Goal: Navigation & Orientation: Understand site structure

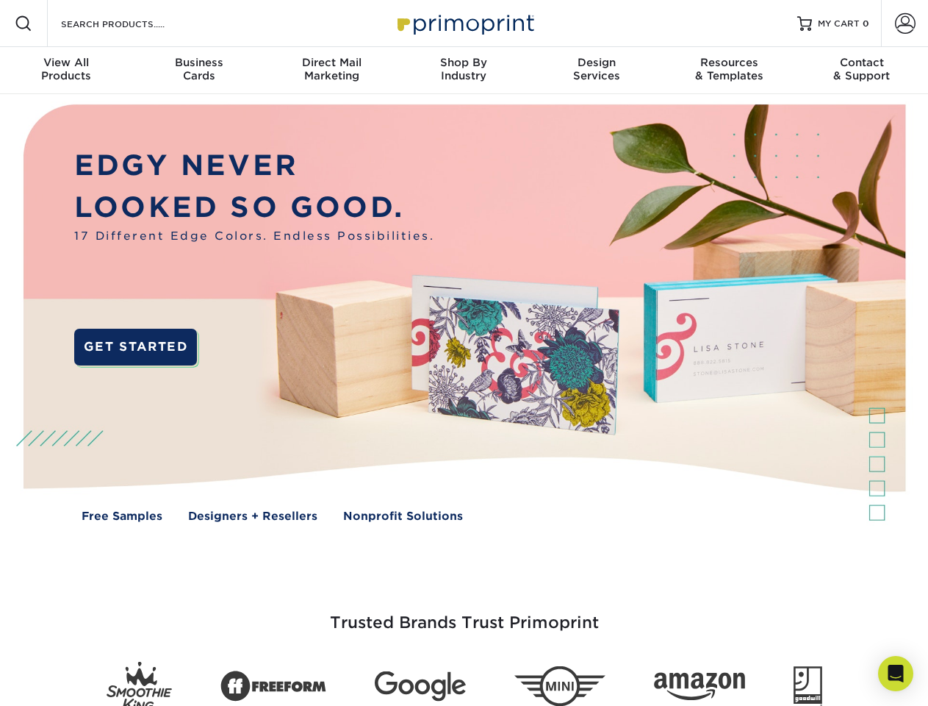
click at [464, 353] on img at bounding box center [463, 323] width 919 height 459
click at [24, 24] on span at bounding box center [24, 24] width 18 height 18
click at [905, 24] on span at bounding box center [905, 23] width 21 height 21
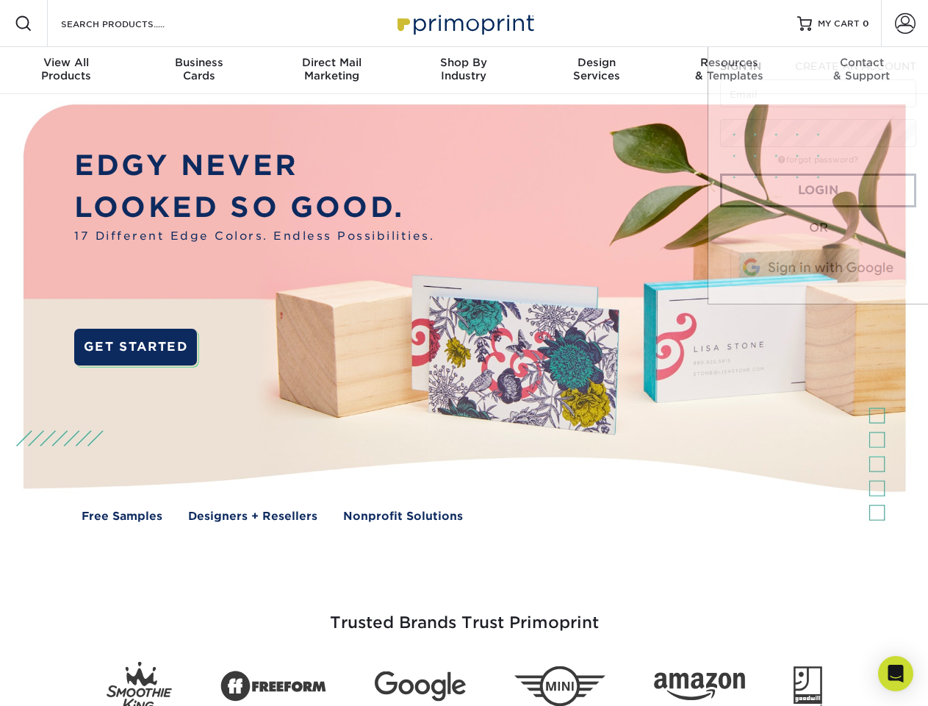
click at [66, 71] on div "View All Products" at bounding box center [66, 69] width 132 height 26
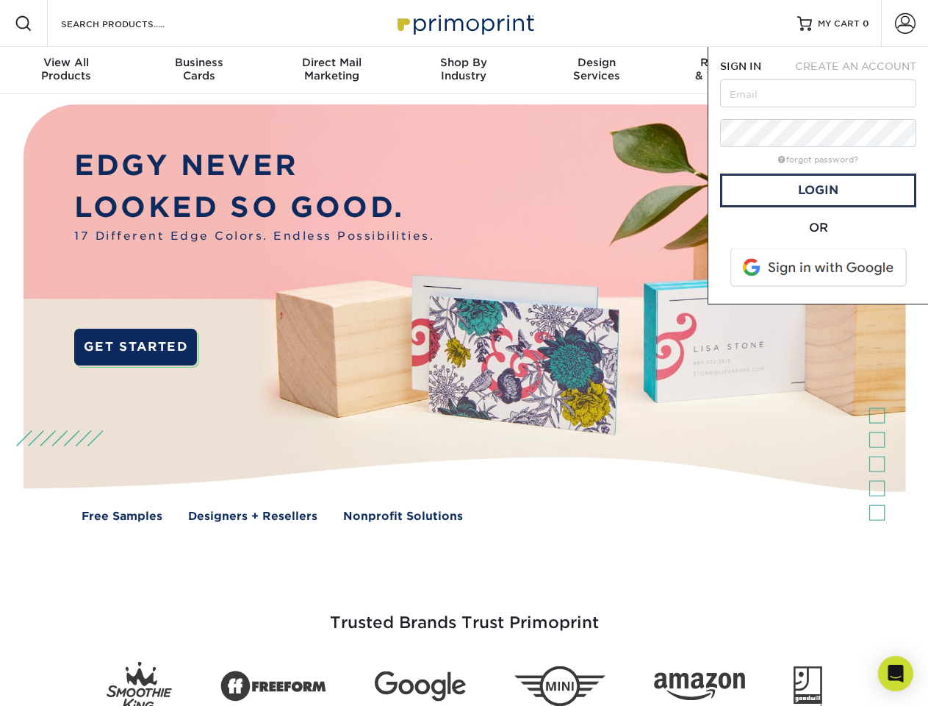
click at [198, 71] on div "Business Cards" at bounding box center [198, 69] width 132 height 26
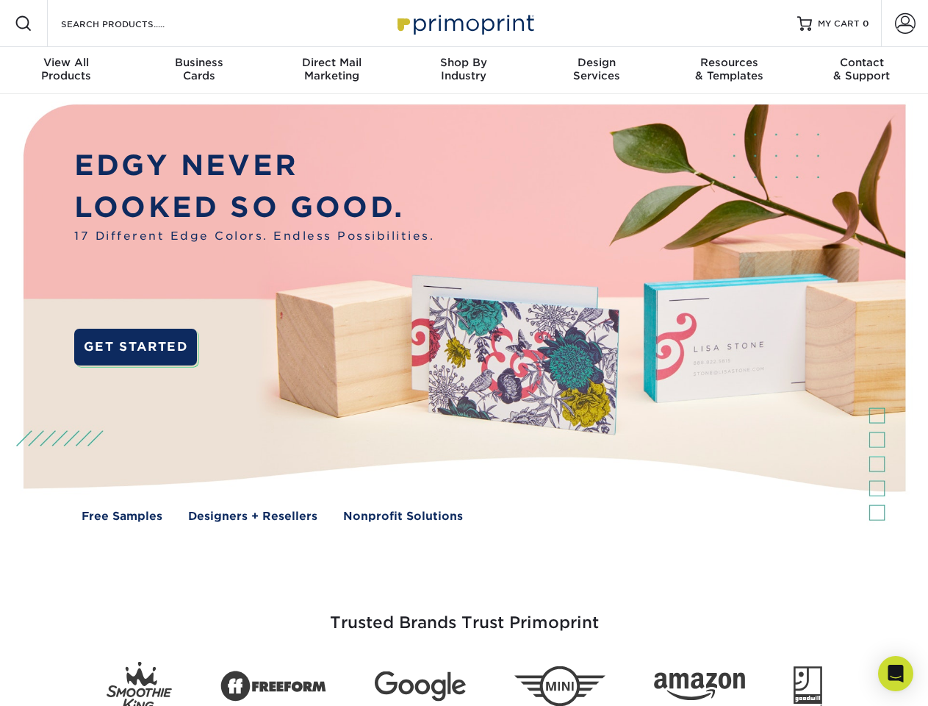
click at [331, 71] on div "Direct Mail Marketing" at bounding box center [331, 69] width 132 height 26
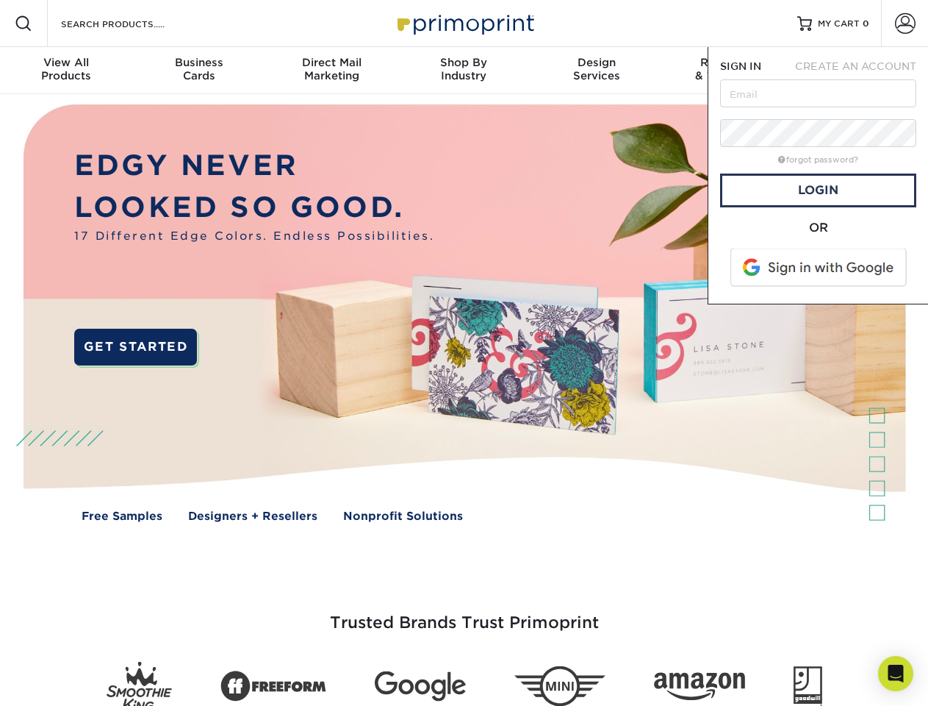
click at [464, 71] on div "Shop By Industry" at bounding box center [464, 69] width 132 height 26
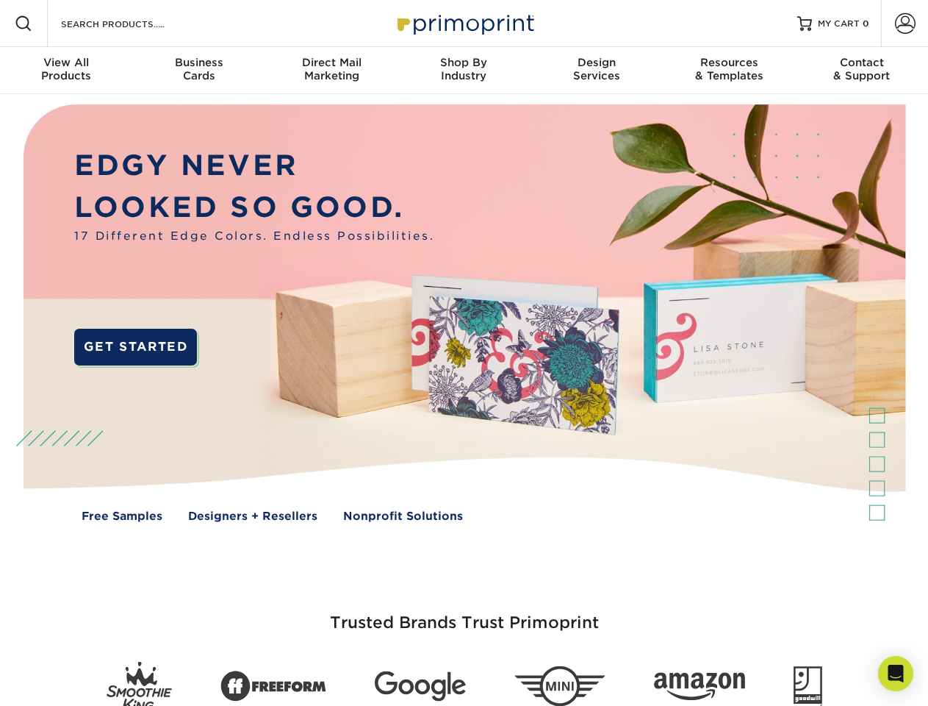
click at [597, 71] on div "Design Services" at bounding box center [597, 69] width 132 height 26
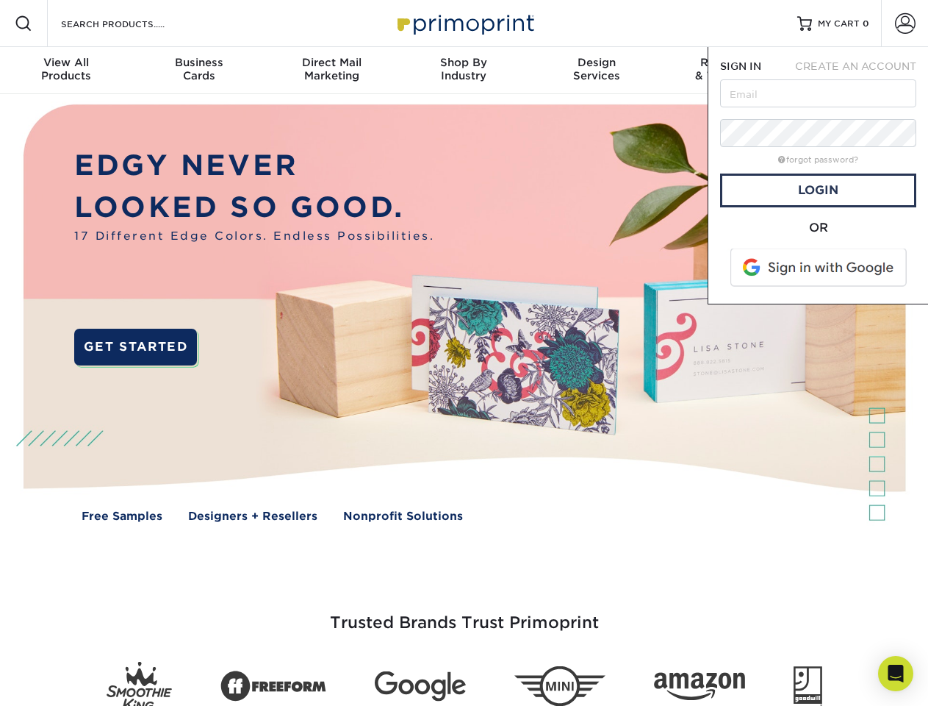
click at [729, 71] on span "SIGN IN" at bounding box center [740, 66] width 41 height 12
click at [862, 71] on div "Contact & Support" at bounding box center [862, 69] width 132 height 26
